Goal: Find specific page/section

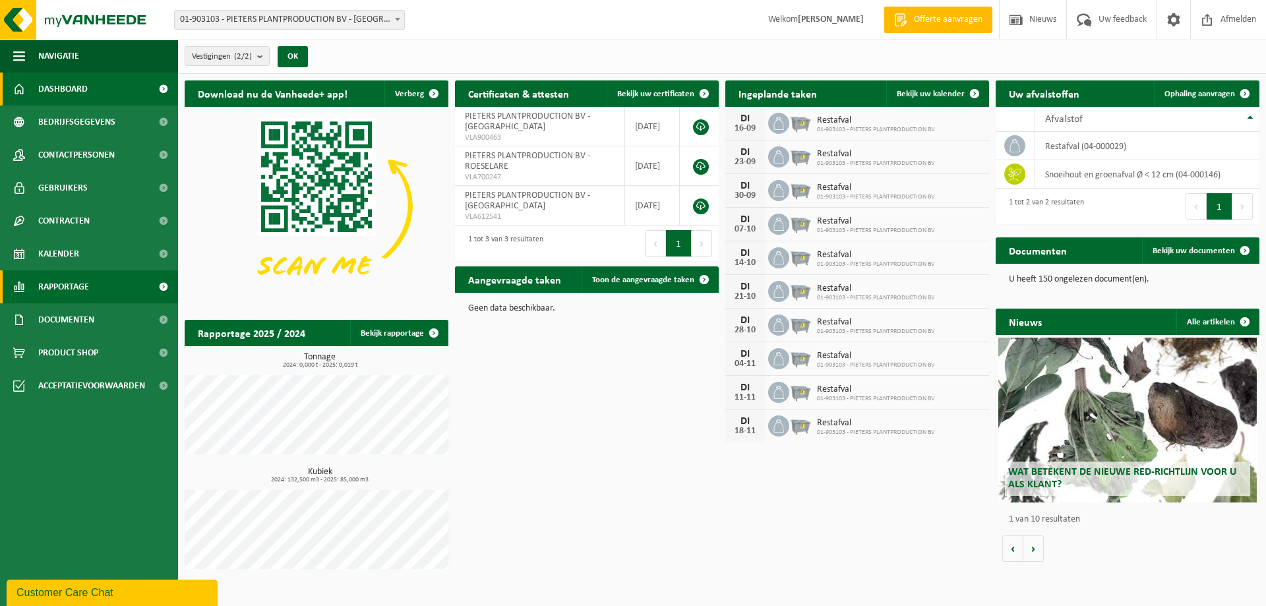
click at [63, 288] on span "Rapportage" at bounding box center [63, 286] width 51 height 33
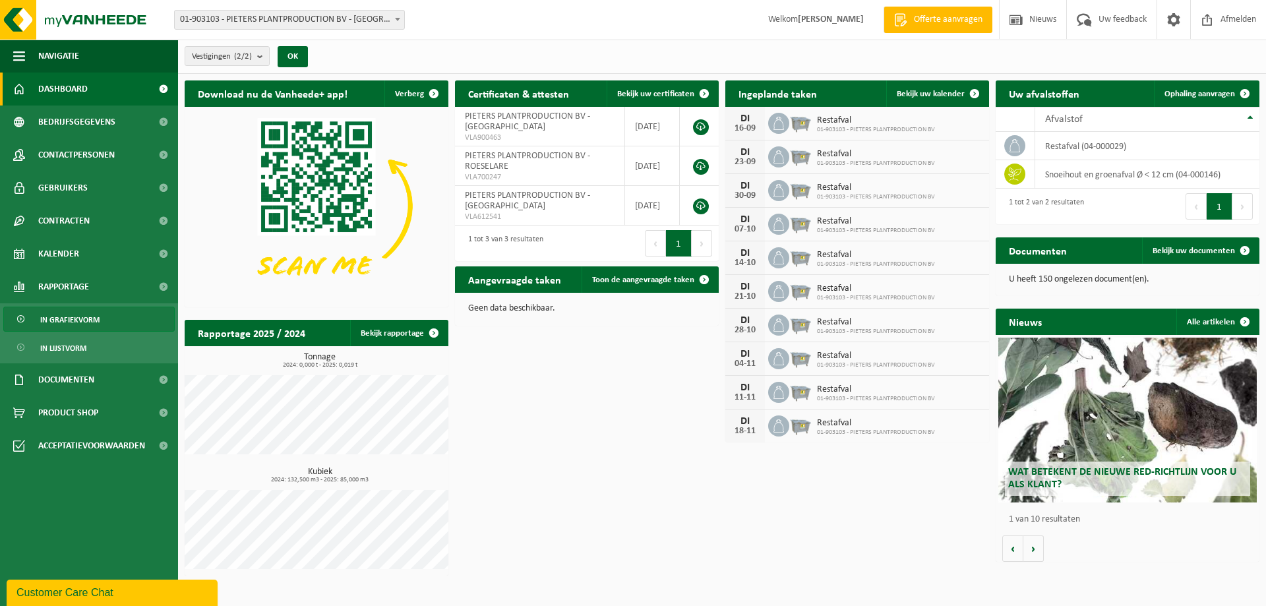
click at [92, 317] on span "In grafiekvorm" at bounding box center [69, 319] width 59 height 25
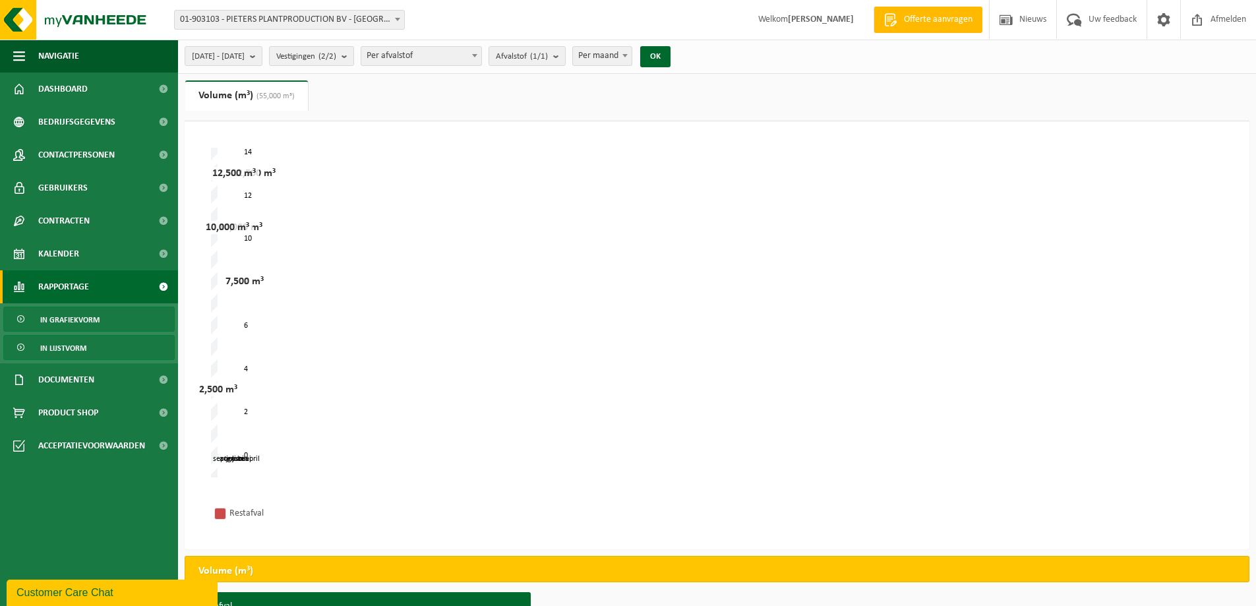
click at [76, 346] on span "In lijstvorm" at bounding box center [63, 348] width 46 height 25
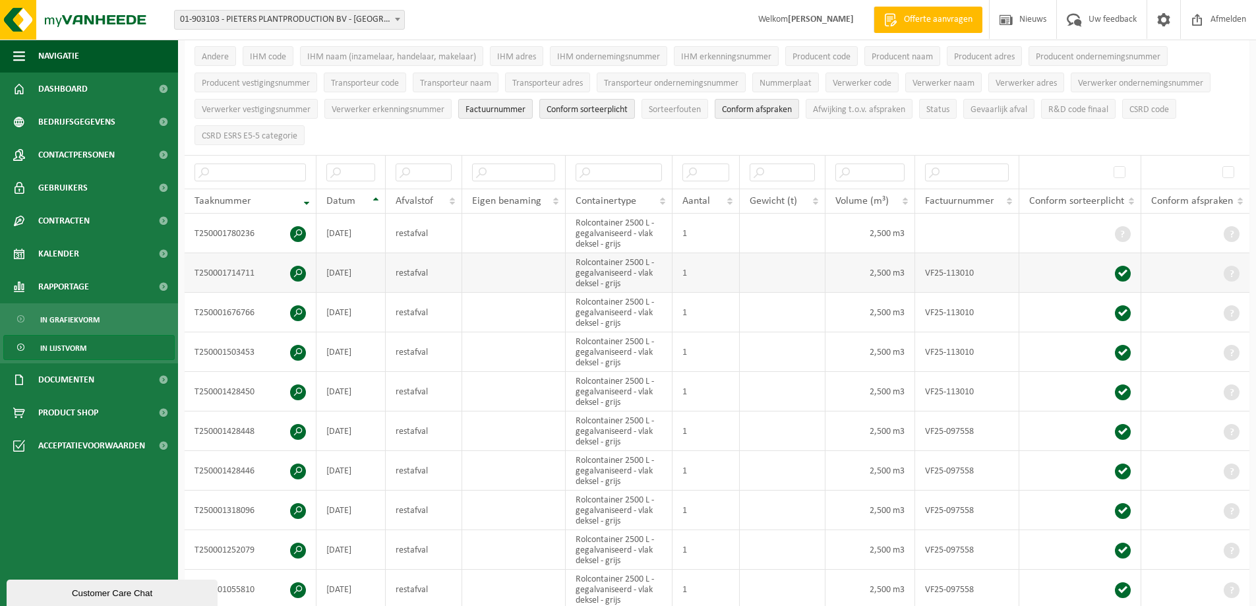
scroll to position [198, 0]
